Goal: Information Seeking & Learning: Check status

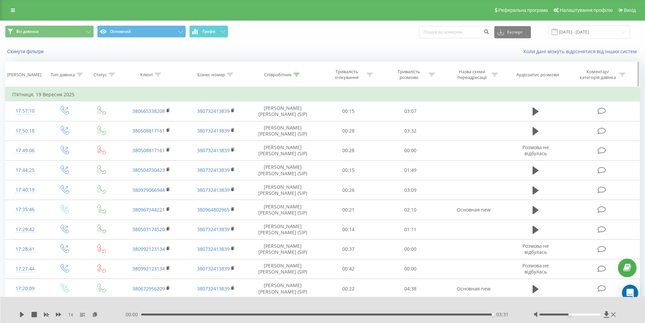
click at [157, 74] on icon at bounding box center [158, 74] width 6 height 3
click at [148, 122] on input "text" at bounding box center [152, 123] width 60 height 12
paste input "380953369366"
type input "380953369366"
click at [157, 133] on span "OK" at bounding box center [166, 136] width 19 height 11
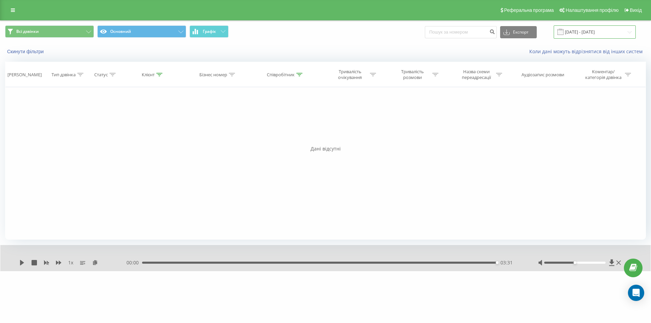
click at [623, 37] on input "[DATE] - [DATE]" at bounding box center [594, 31] width 82 height 13
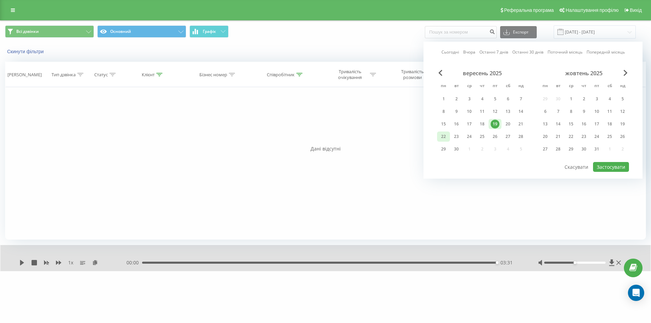
click at [447, 136] on div "22" at bounding box center [443, 136] width 9 height 9
click at [615, 167] on button "Застосувати" at bounding box center [611, 167] width 36 height 10
type input "[DATE] - [DATE]"
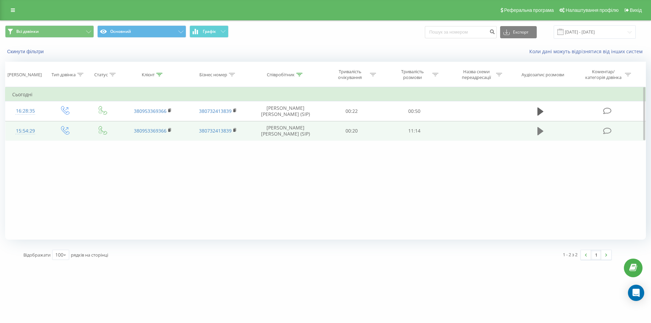
click at [539, 130] on icon at bounding box center [540, 131] width 6 height 8
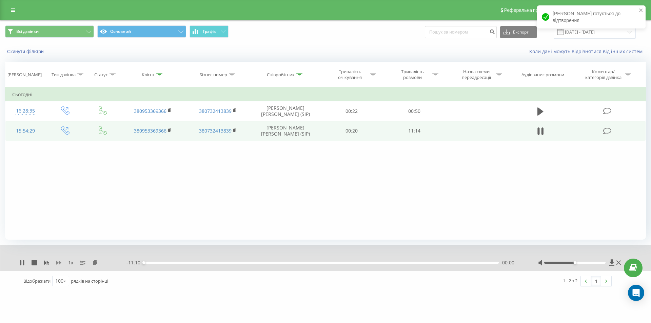
click at [56, 264] on icon at bounding box center [58, 263] width 5 height 4
click at [604, 262] on div at bounding box center [575, 263] width 62 height 2
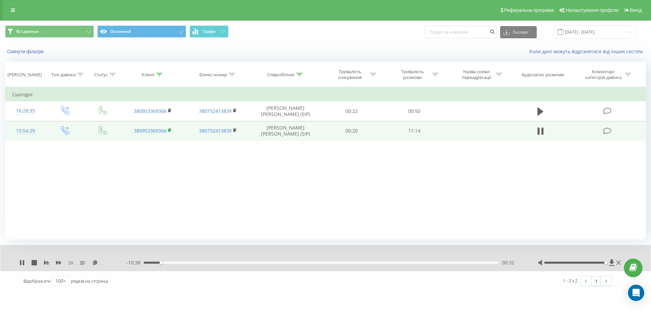
click at [169, 129] on rect at bounding box center [169, 130] width 2 height 3
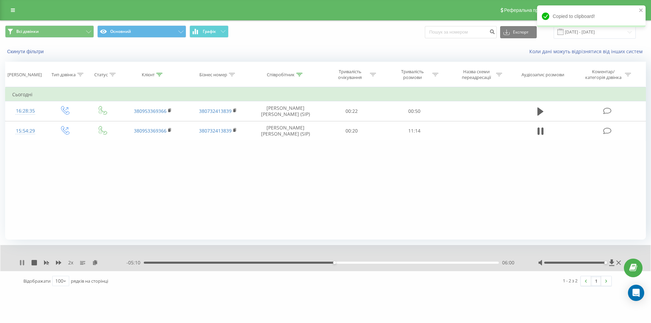
click at [22, 261] on icon at bounding box center [21, 262] width 5 height 5
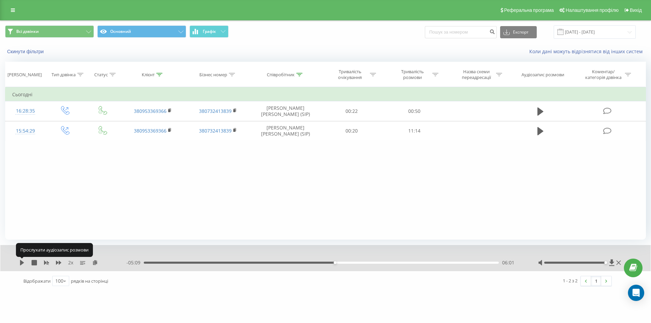
click at [22, 261] on icon at bounding box center [22, 262] width 4 height 5
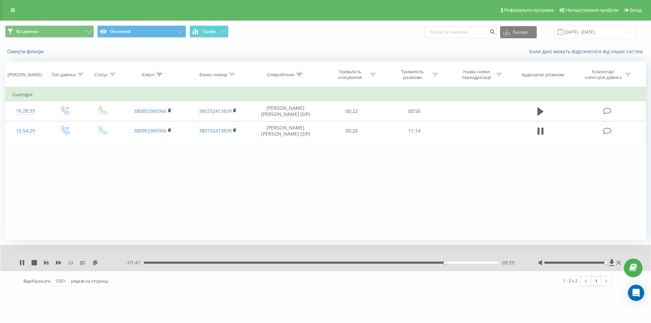
click at [26, 262] on div "2 x" at bounding box center [72, 262] width 107 height 7
click at [23, 263] on icon at bounding box center [23, 262] width 1 height 5
